Goal: Transaction & Acquisition: Obtain resource

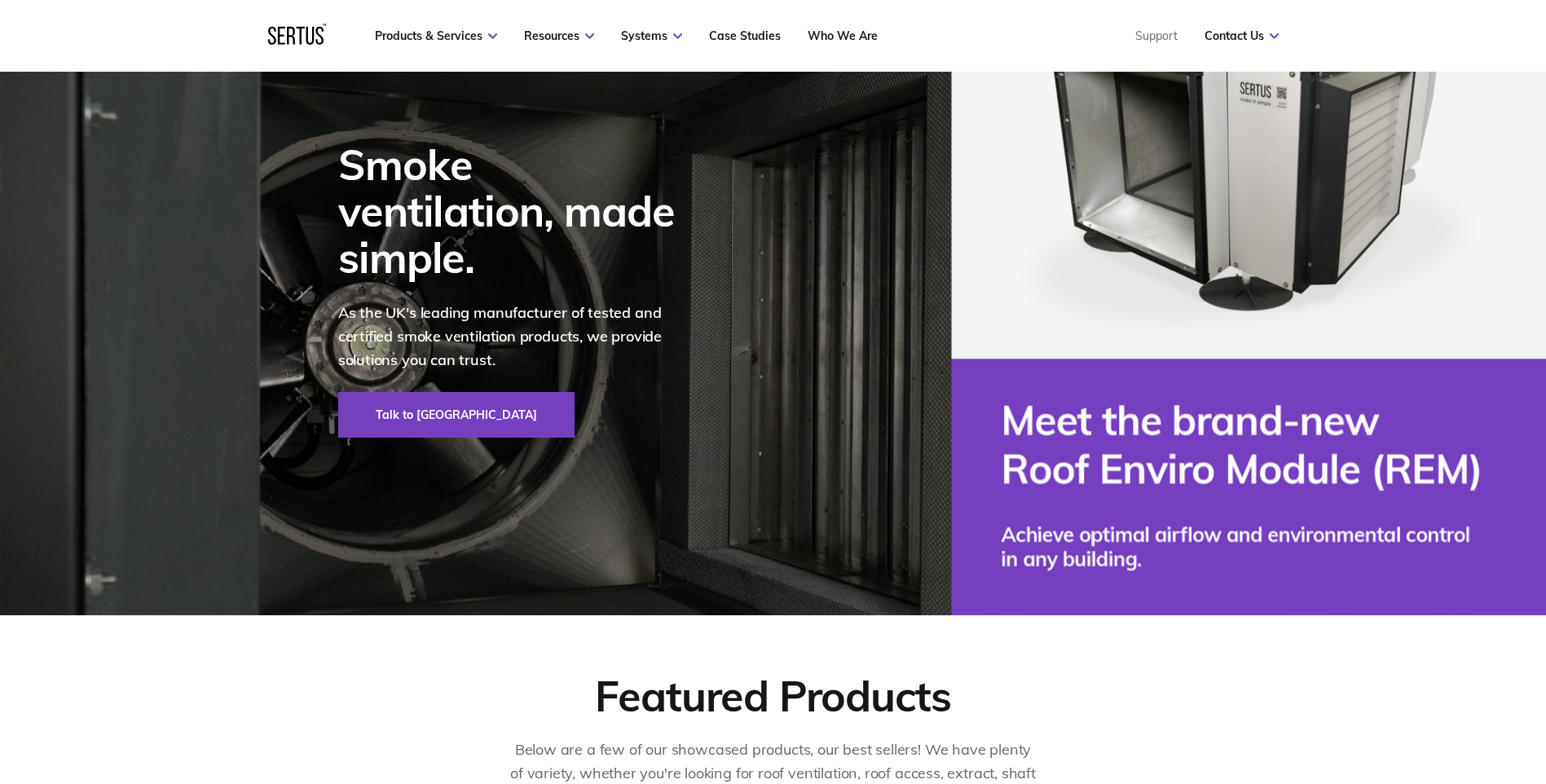
scroll to position [117, 0]
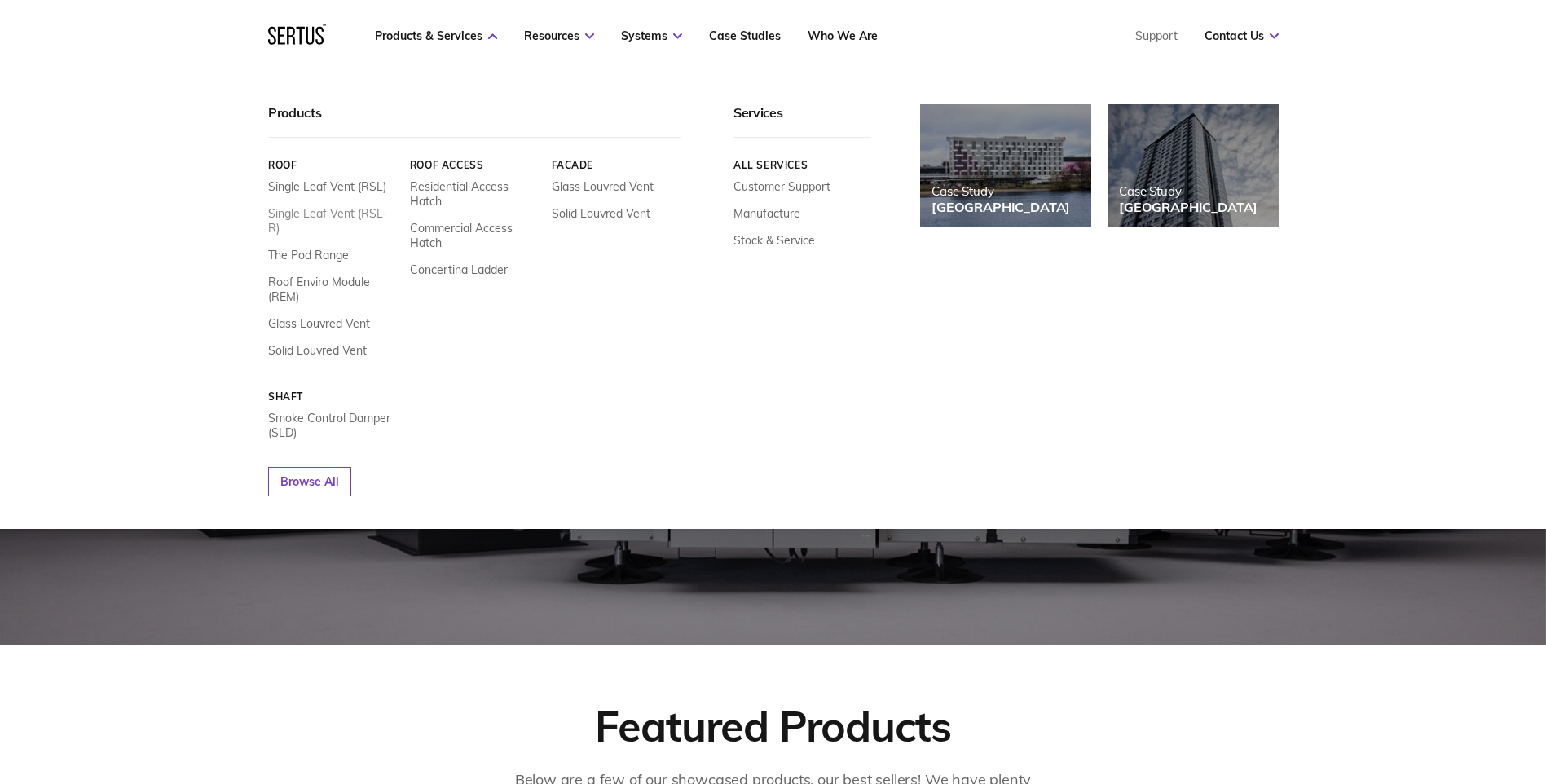
click at [335, 212] on link "Single Leaf Vent (RSL-R)" at bounding box center [333, 221] width 129 height 29
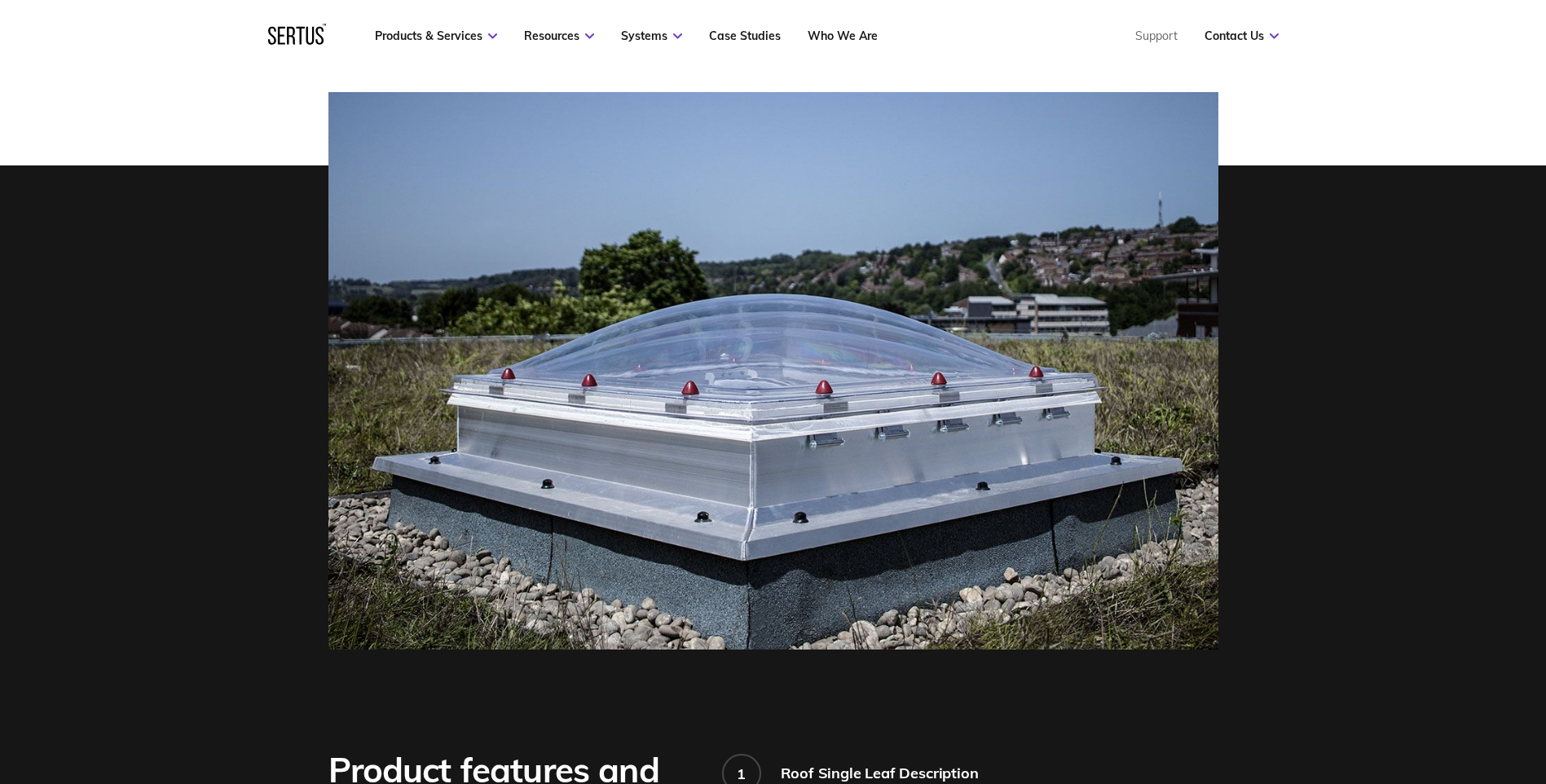
scroll to position [477, 0]
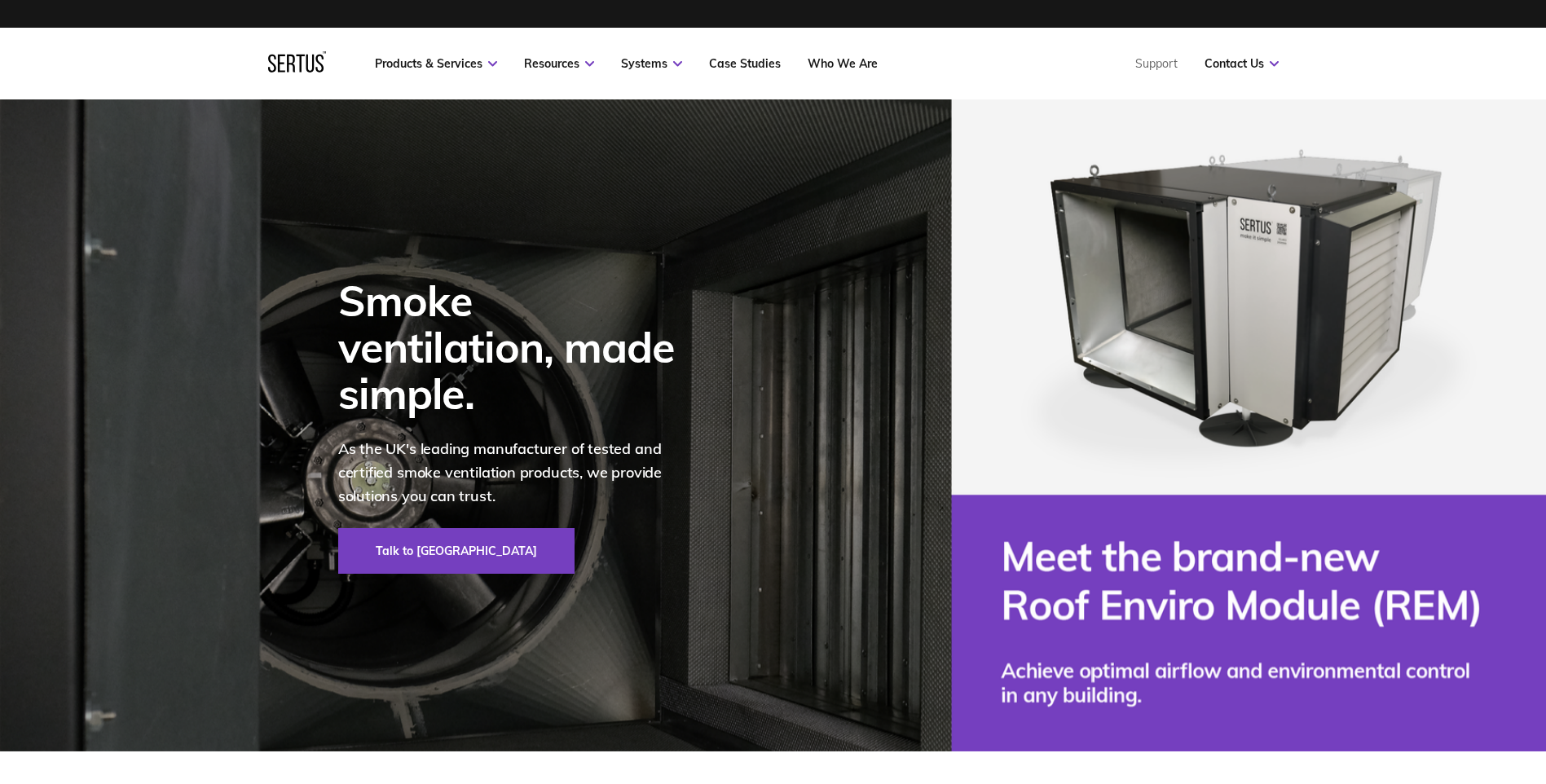
scroll to position [11, 0]
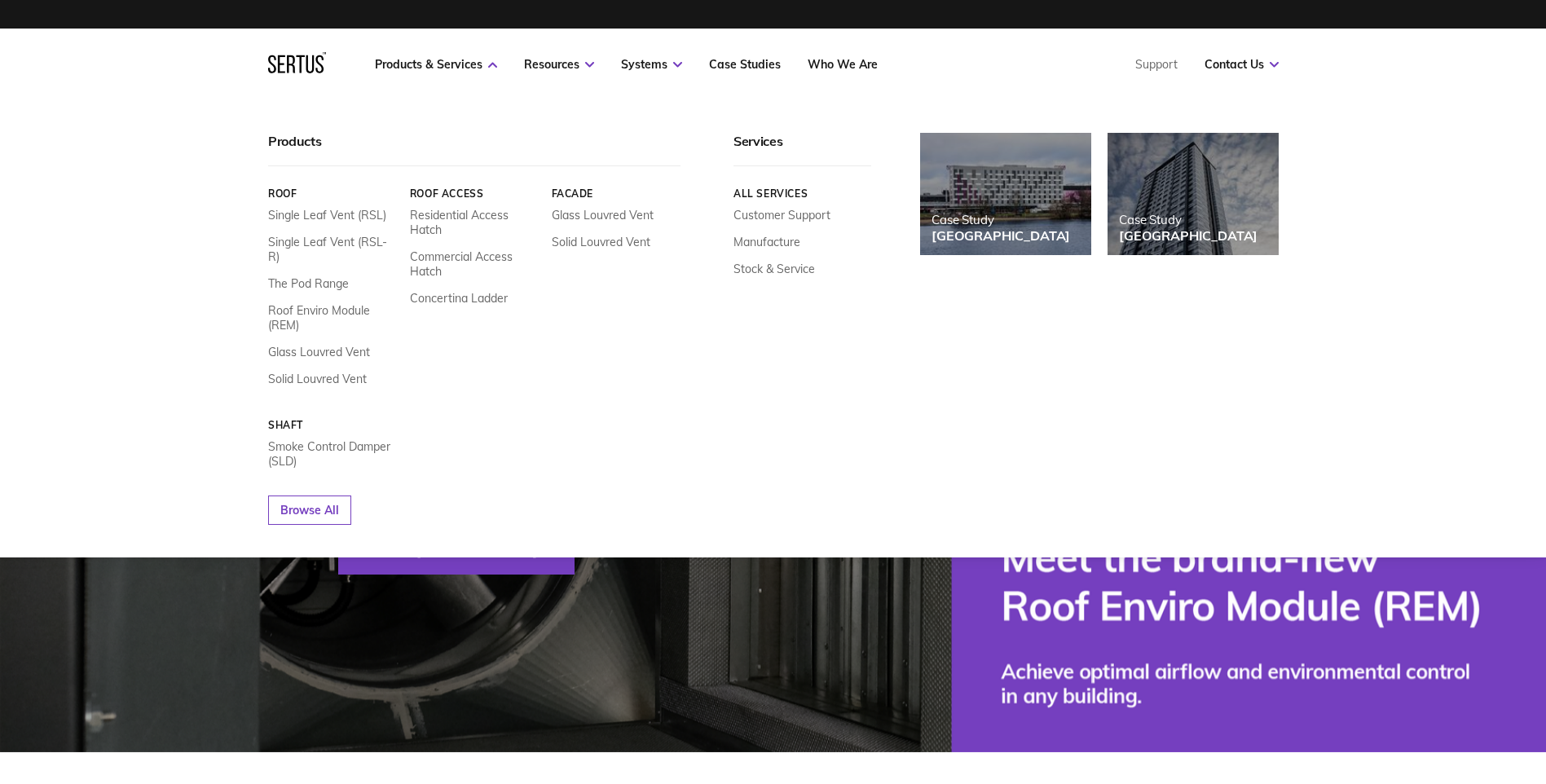
click at [345, 207] on div "Roof Single Leaf Vent (RSL) Single Leaf Vent (RSL-R) The Pod Range Roof Enviro …" at bounding box center [333, 287] width 129 height 199
click at [347, 216] on link "Single Leaf Vent (RSL)" at bounding box center [327, 215] width 118 height 15
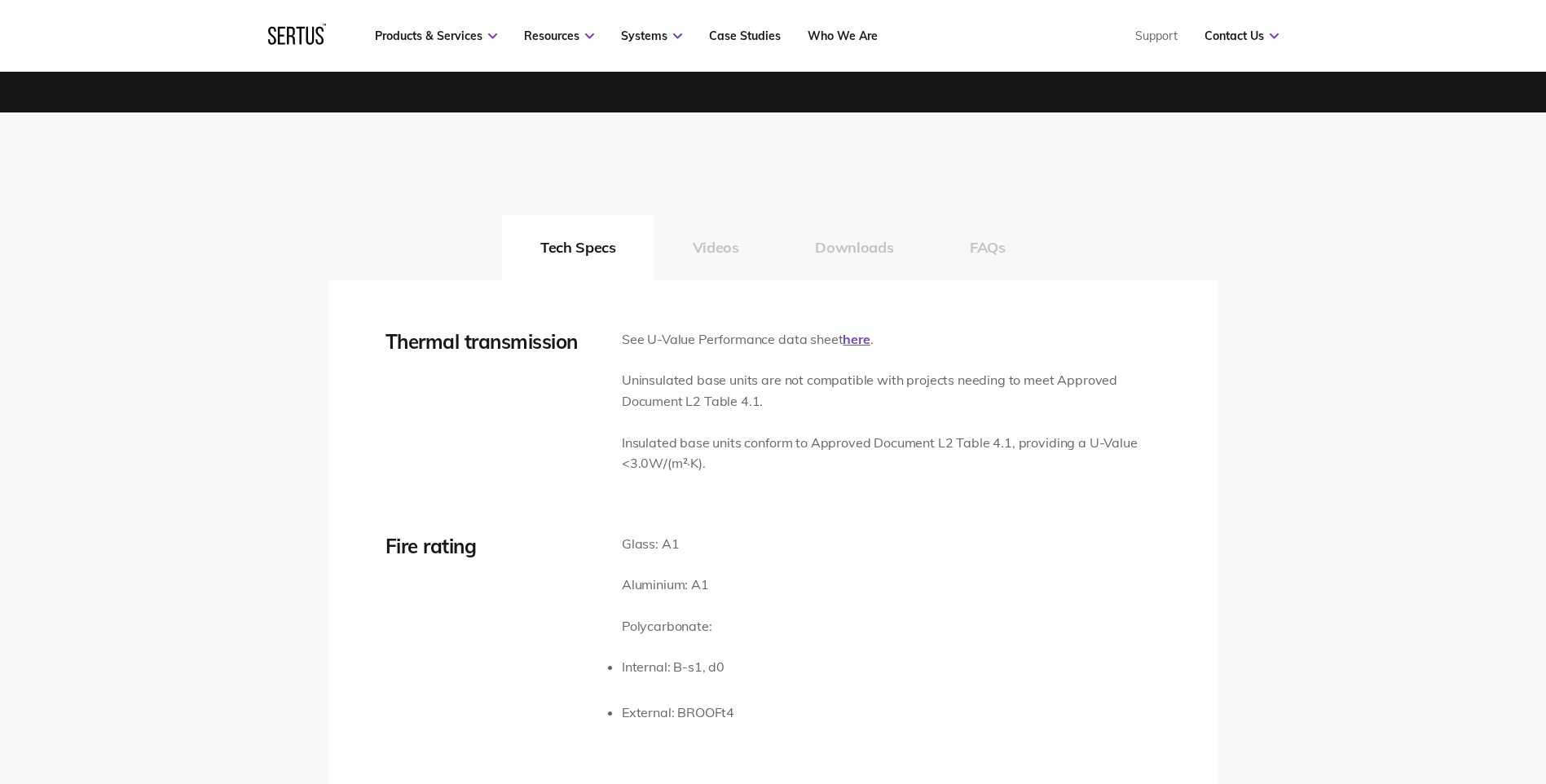
scroll to position [2397, 0]
click at [846, 244] on button "Downloads" at bounding box center [854, 249] width 155 height 66
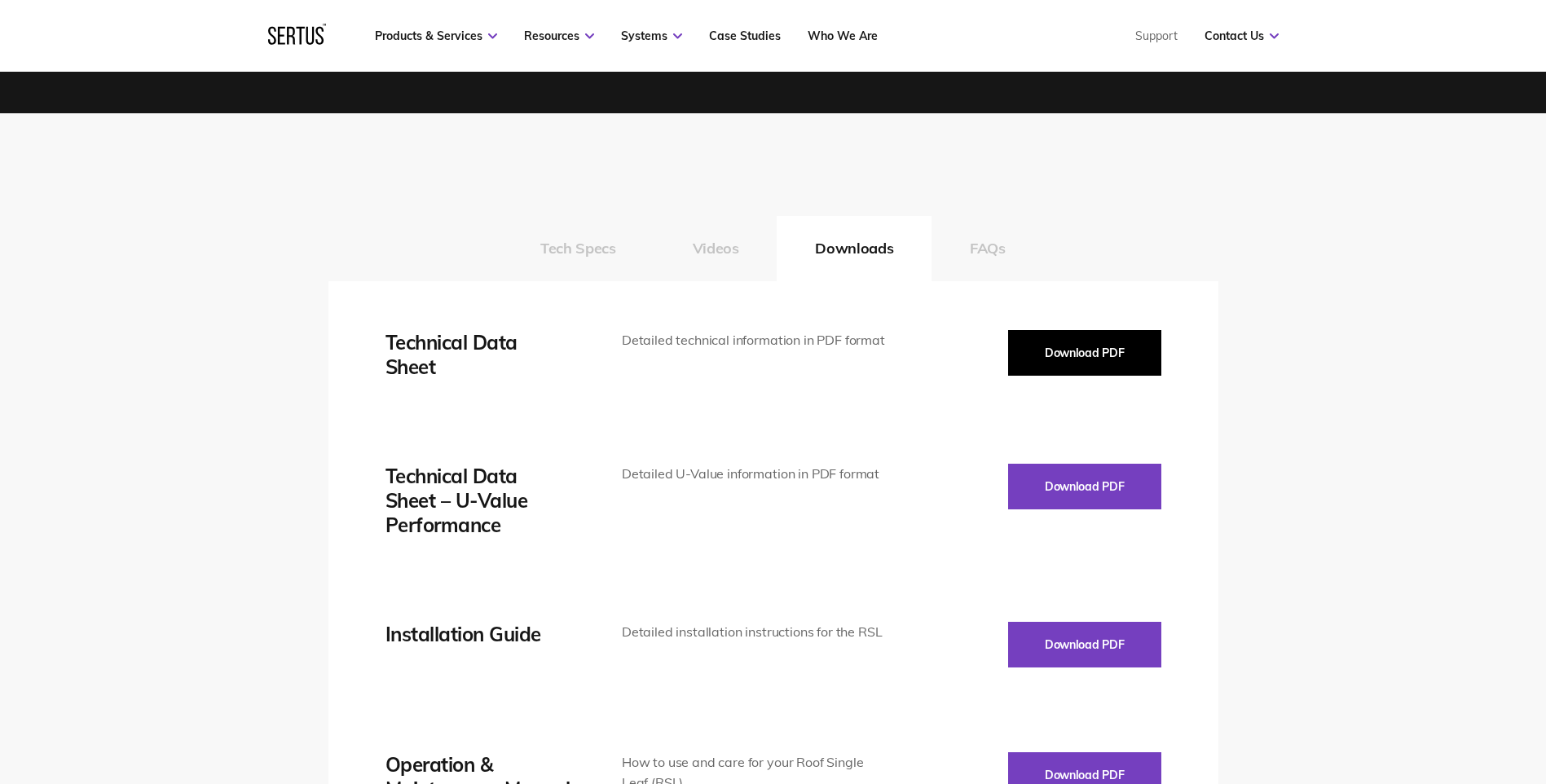
click at [1060, 354] on button "Download PDF" at bounding box center [1085, 353] width 153 height 46
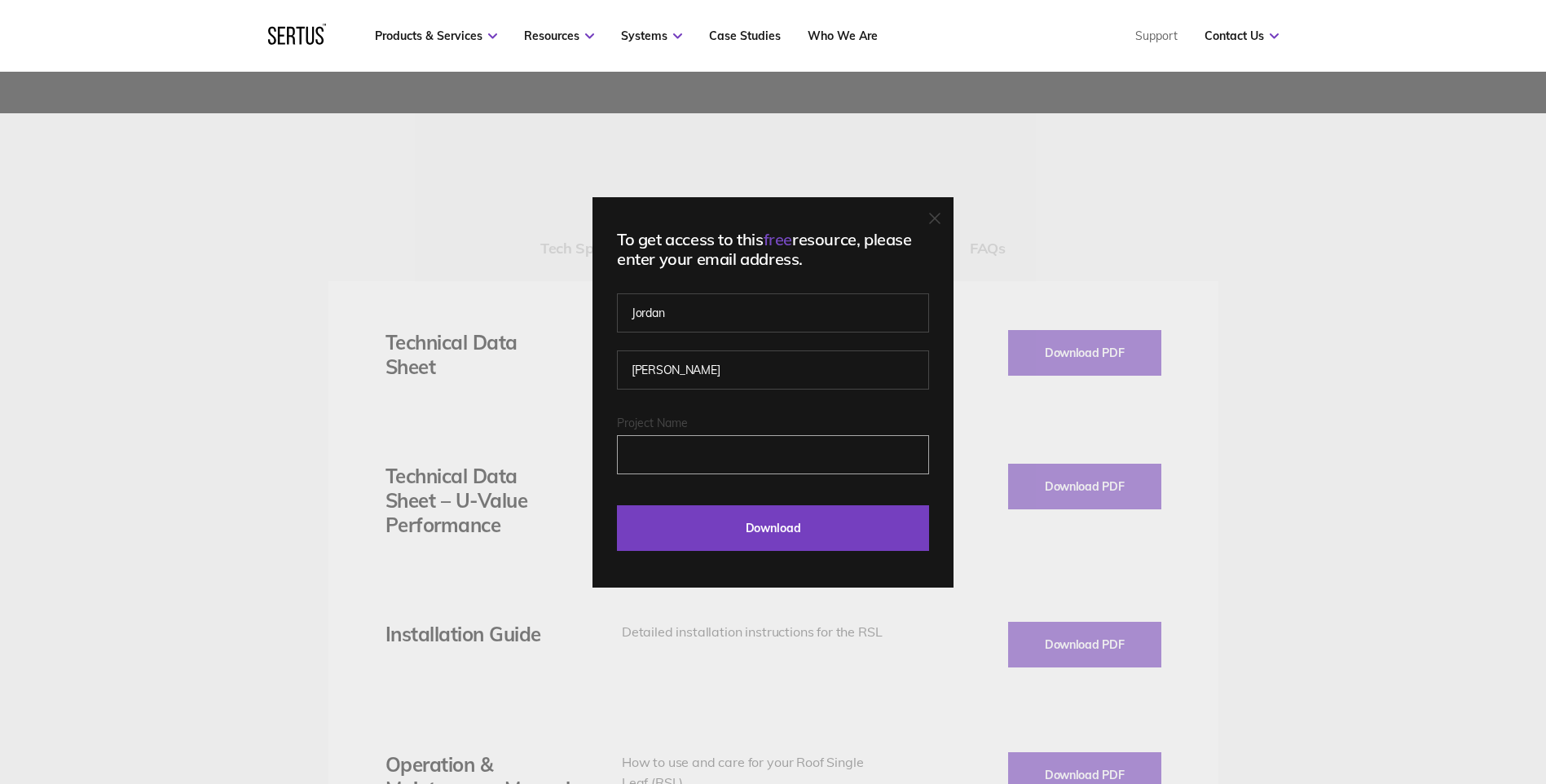
click at [730, 443] on input "Project Name" at bounding box center [773, 455] width 312 height 39
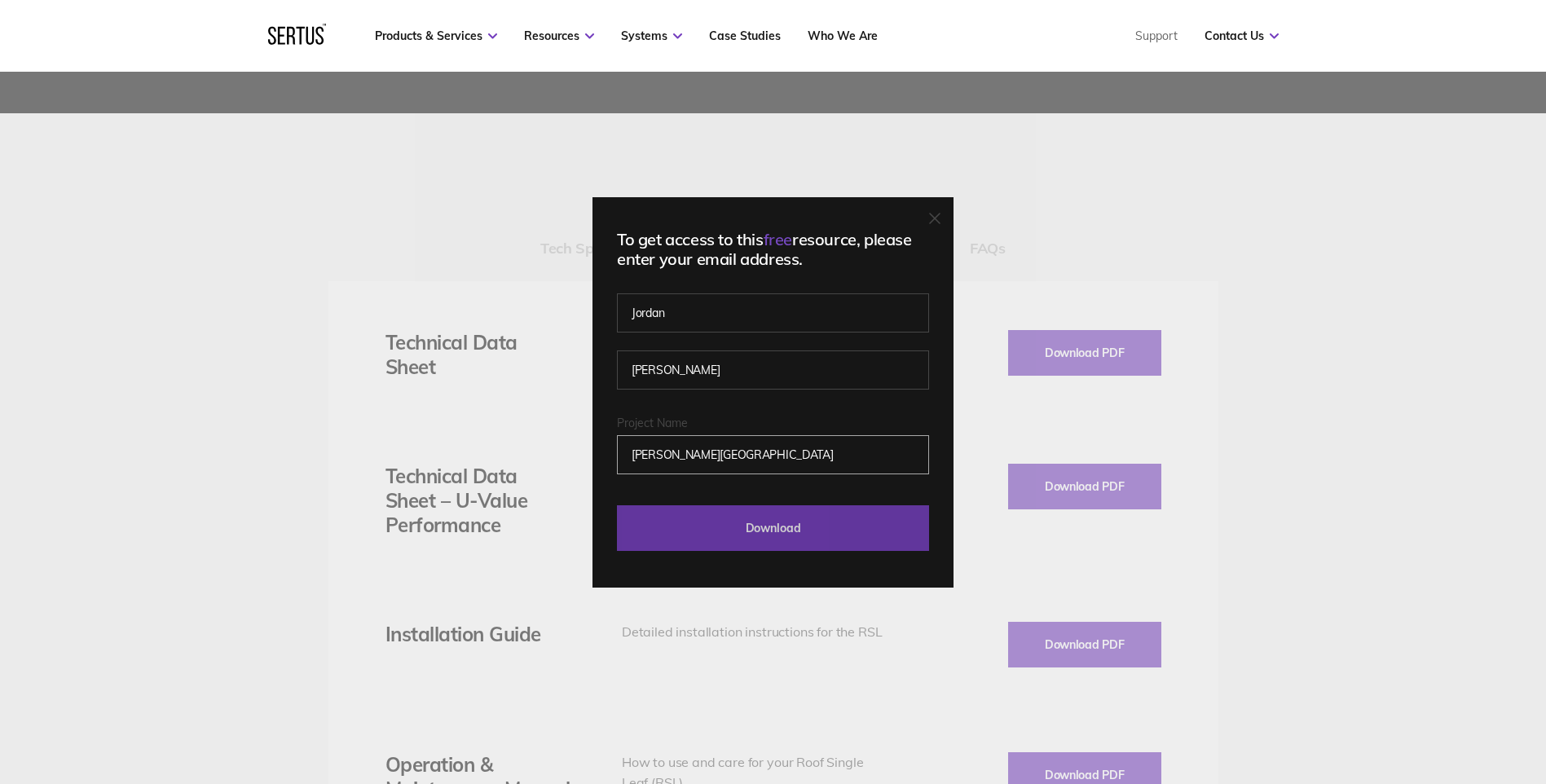
type input "[PERSON_NAME][GEOGRAPHIC_DATA]"
click at [754, 521] on input "Download" at bounding box center [773, 528] width 312 height 46
